Goal: Task Accomplishment & Management: Use online tool/utility

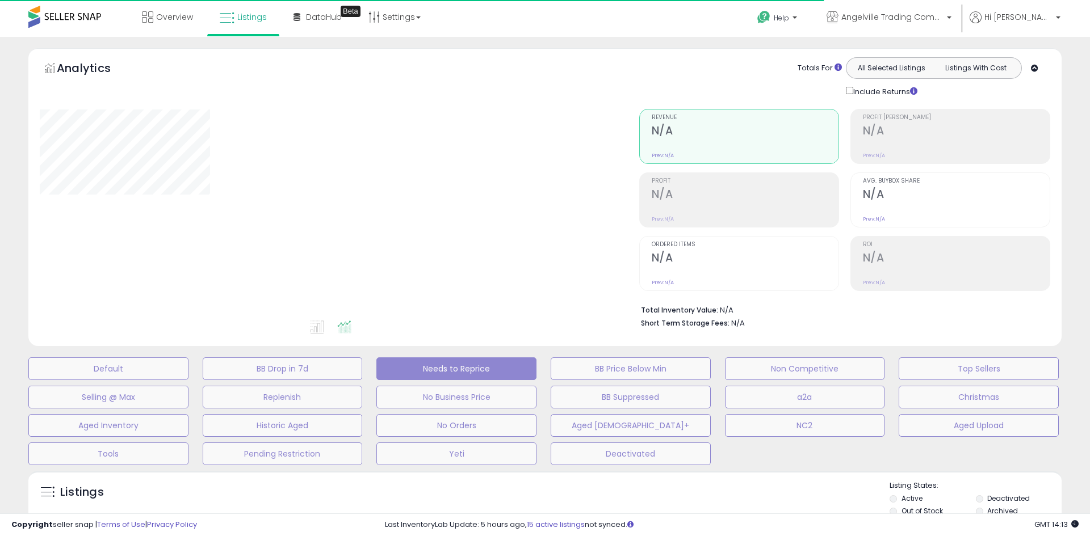
select select "**"
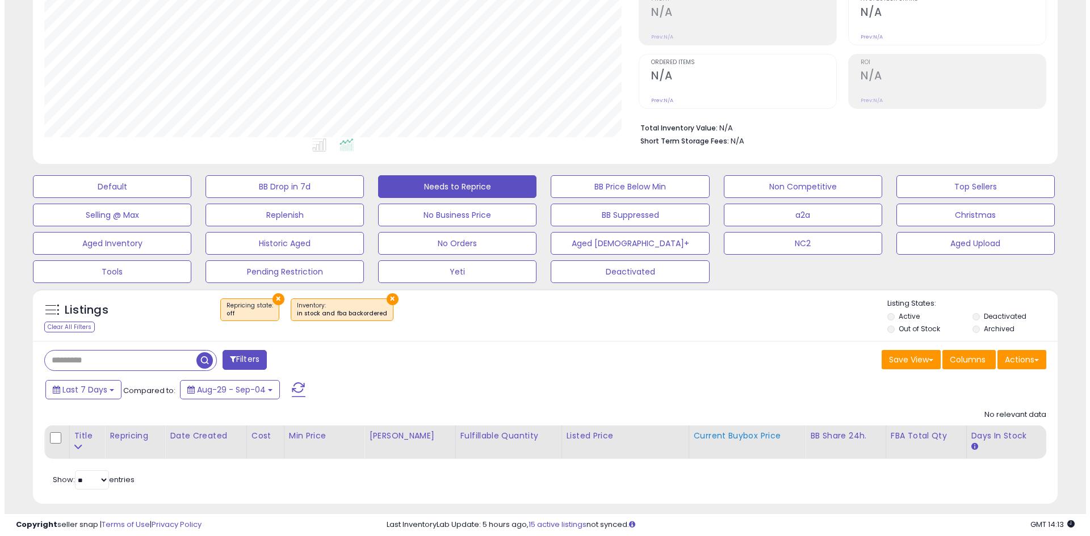
scroll to position [192, 0]
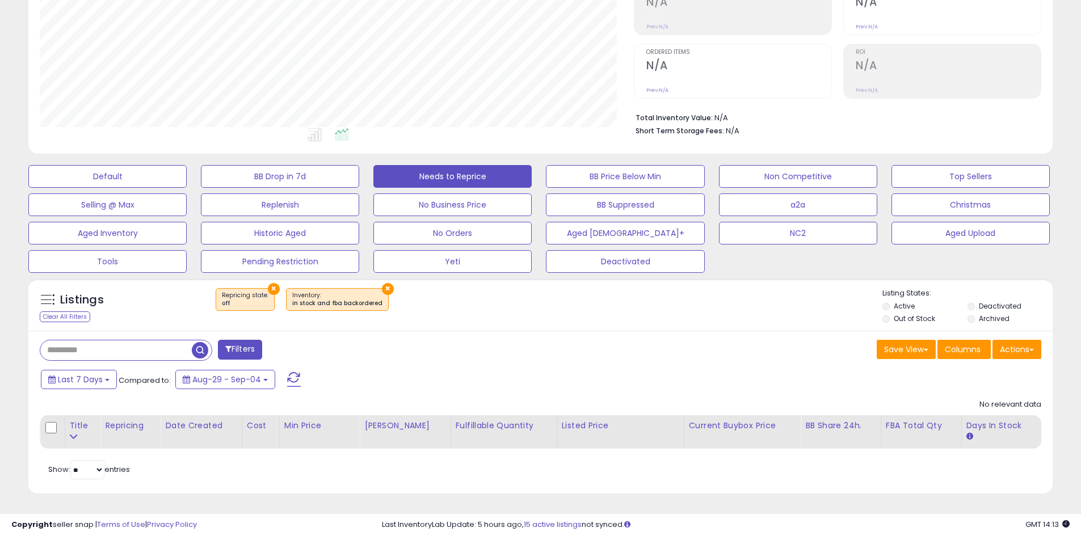
click at [495, 190] on div "Default BB Drop in 7d Needs to Reprice BB Price Below Min Non Competitive Top S…" at bounding box center [540, 216] width 1053 height 114
click at [491, 202] on button "No Business Price" at bounding box center [452, 205] width 158 height 23
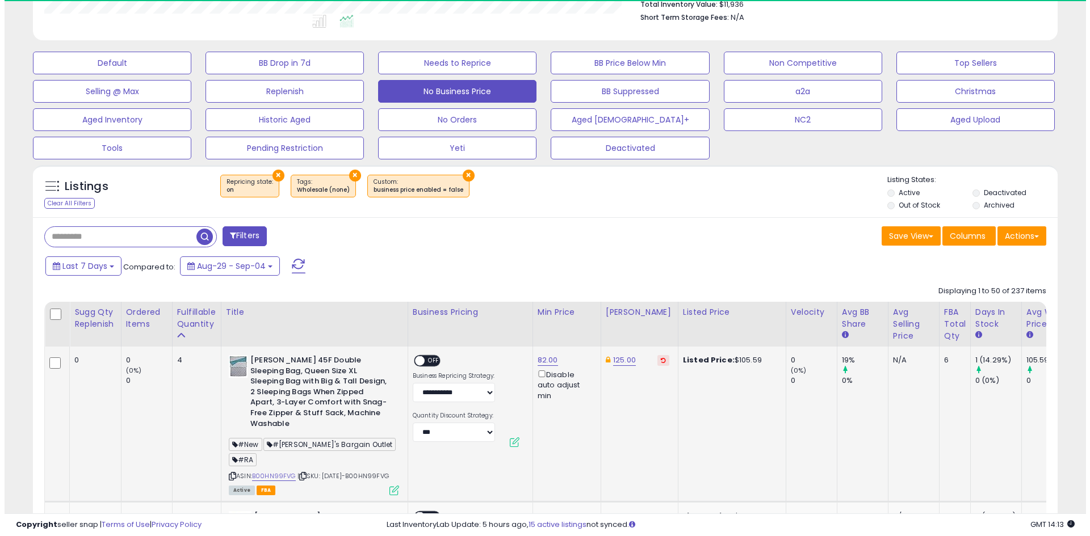
scroll to position [233, 594]
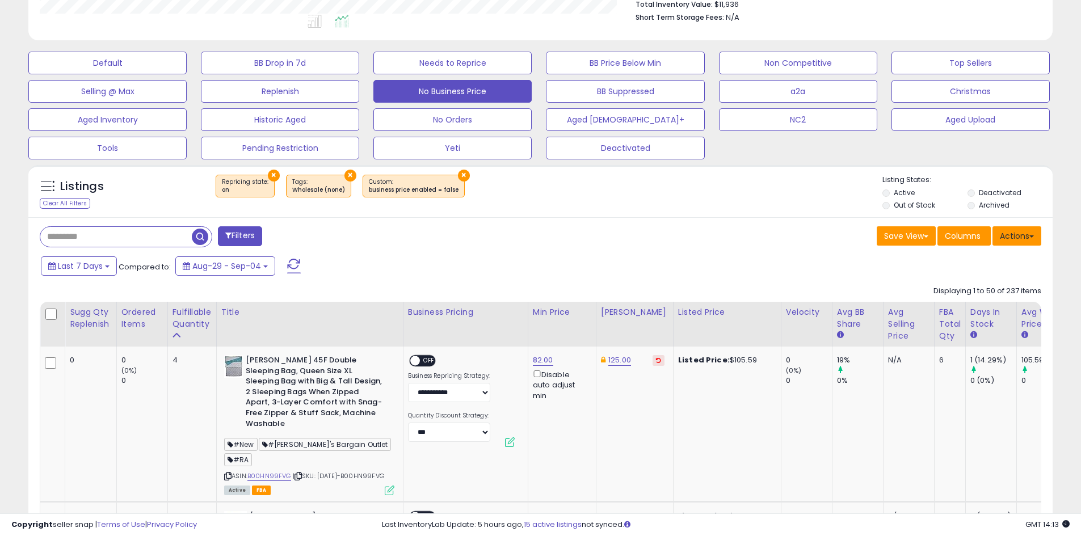
click at [1027, 237] on button "Actions" at bounding box center [1017, 235] width 49 height 19
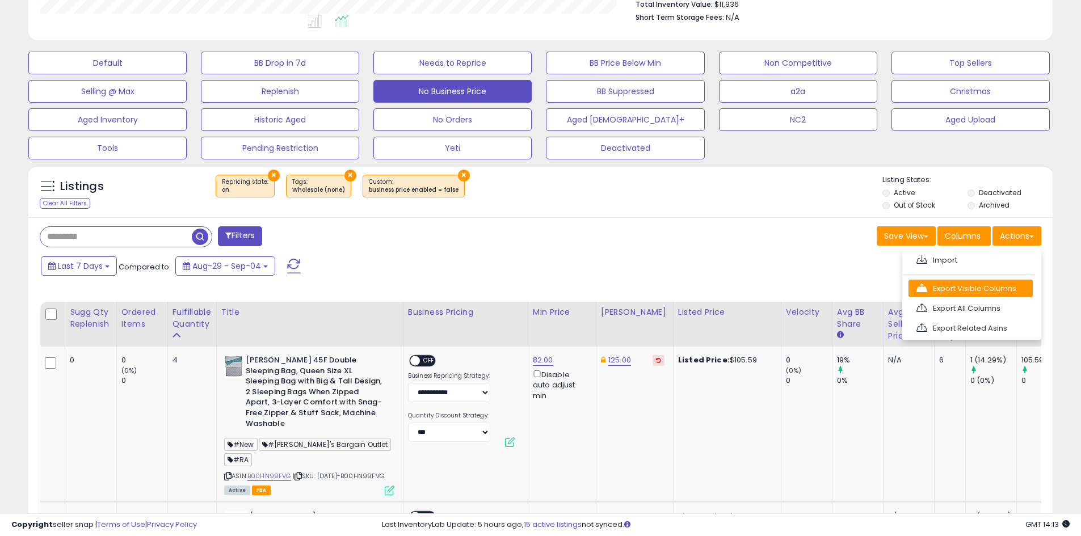
click at [985, 283] on link "Export Visible Columns" at bounding box center [971, 289] width 124 height 18
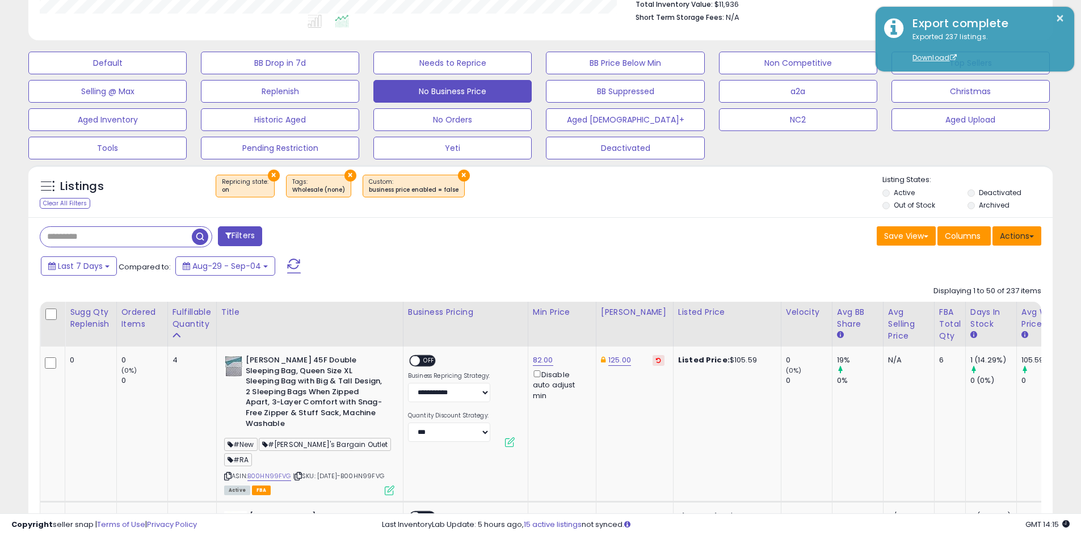
click at [1009, 235] on button "Actions" at bounding box center [1017, 235] width 49 height 19
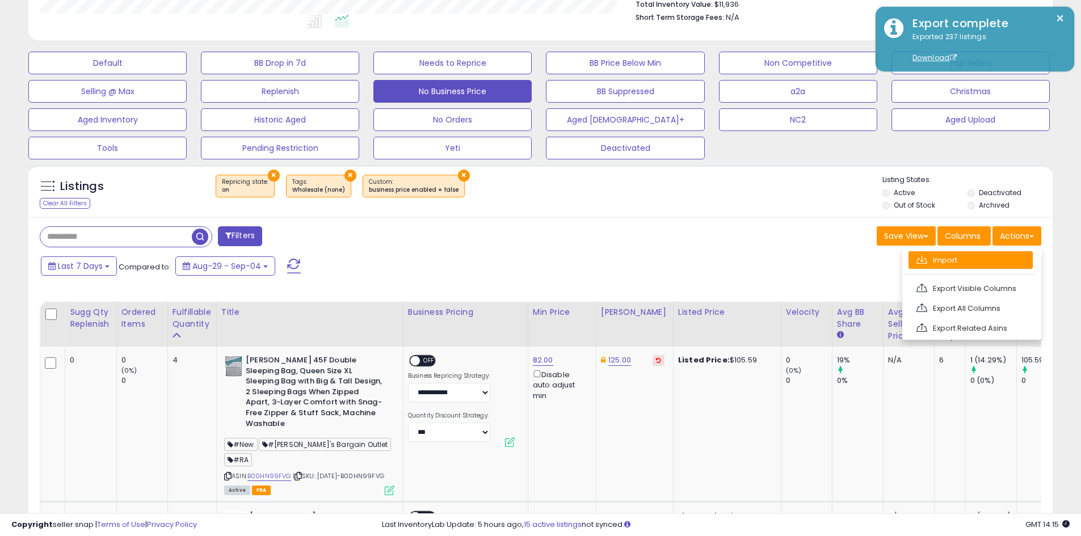
click at [981, 267] on link "Import" at bounding box center [971, 260] width 124 height 18
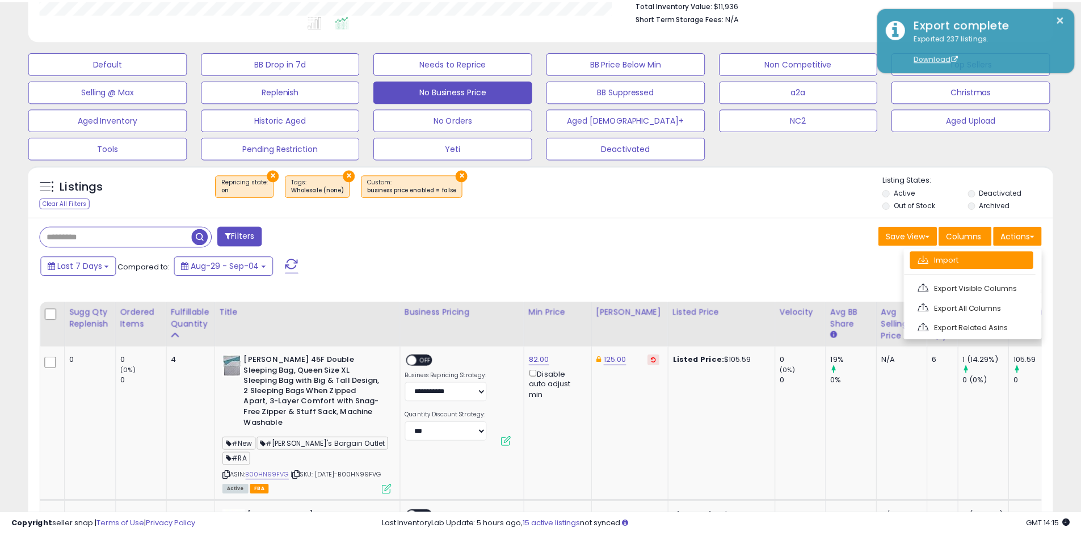
scroll to position [233, 599]
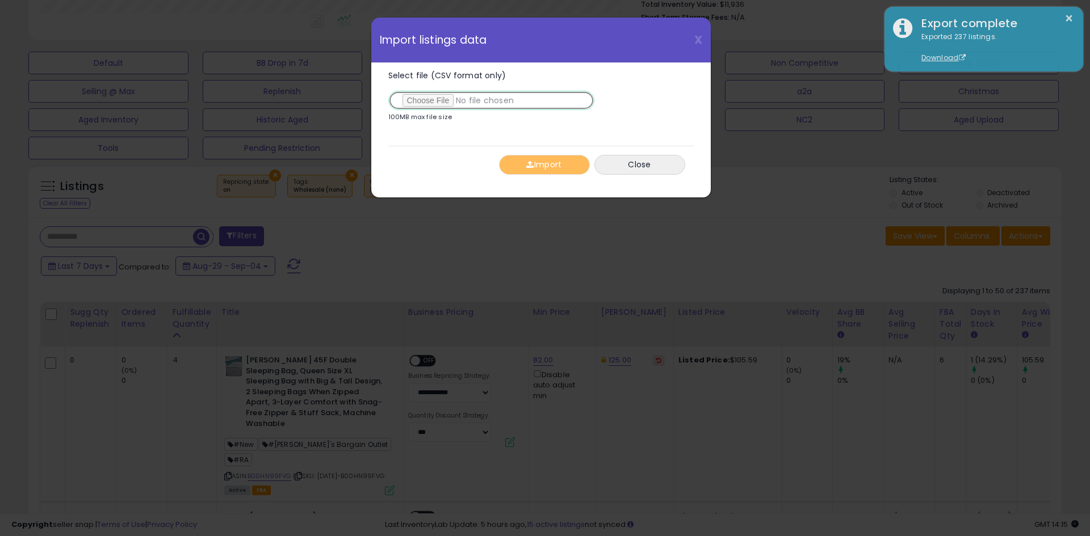
click at [423, 102] on input "Select file (CSV format only)" at bounding box center [491, 100] width 206 height 19
type input "**********"
click at [560, 162] on button "Import" at bounding box center [544, 165] width 91 height 20
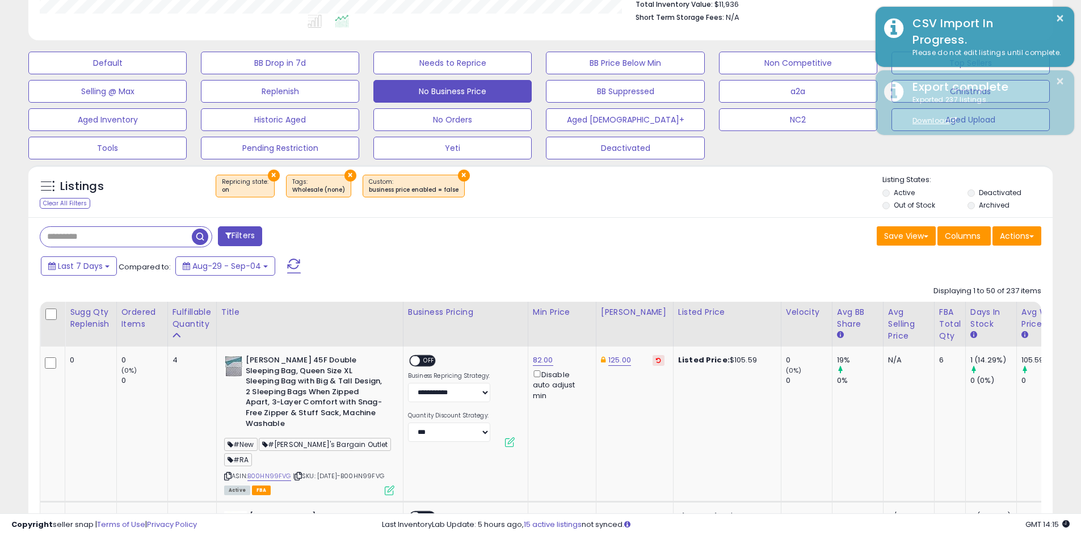
scroll to position [567288, 566927]
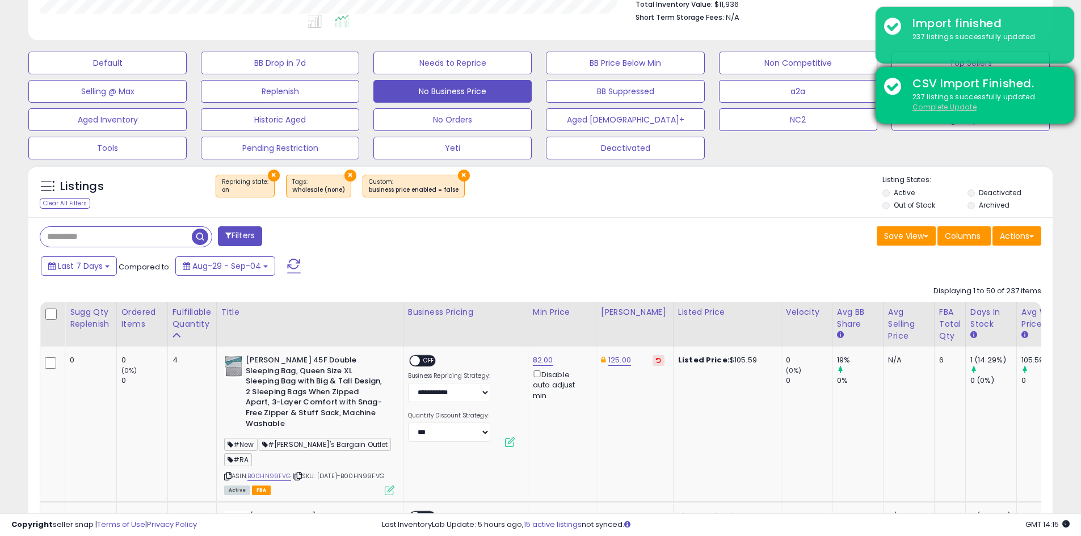
click at [940, 106] on u "Complete Update" at bounding box center [945, 107] width 64 height 10
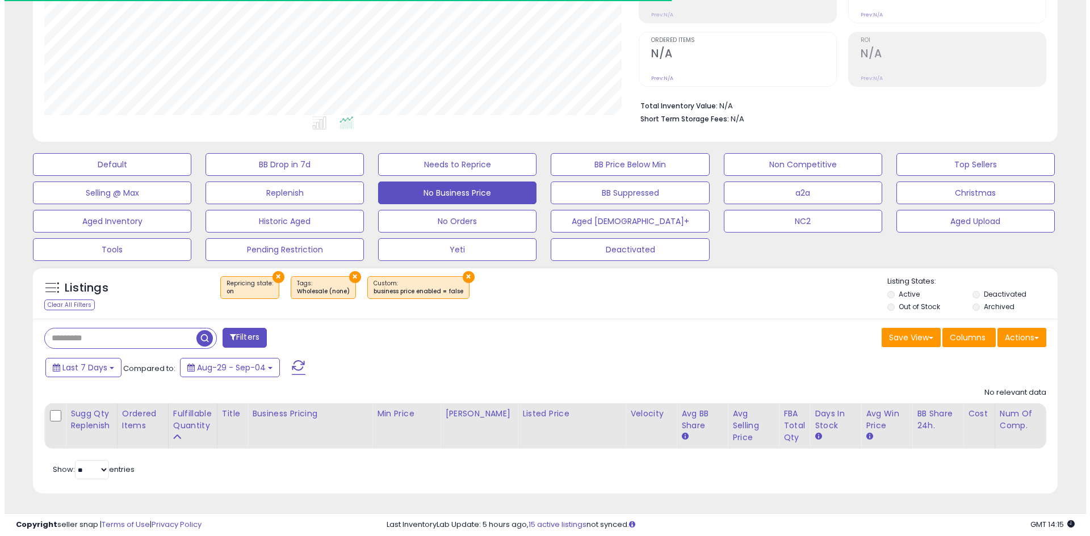
scroll to position [233, 594]
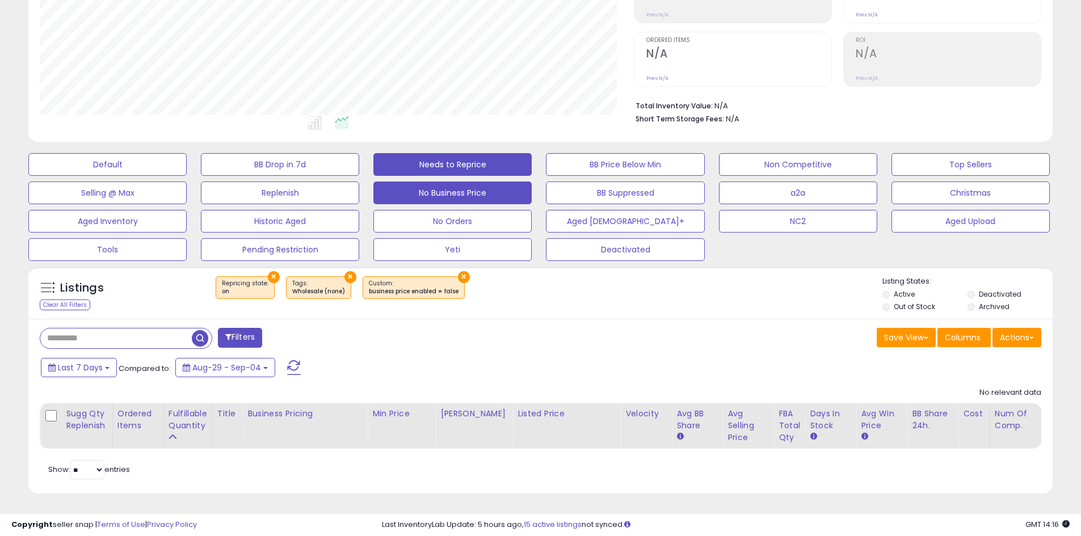
click at [444, 162] on button "Needs to Reprice" at bounding box center [452, 164] width 158 height 23
